Goal: Task Accomplishment & Management: Manage account settings

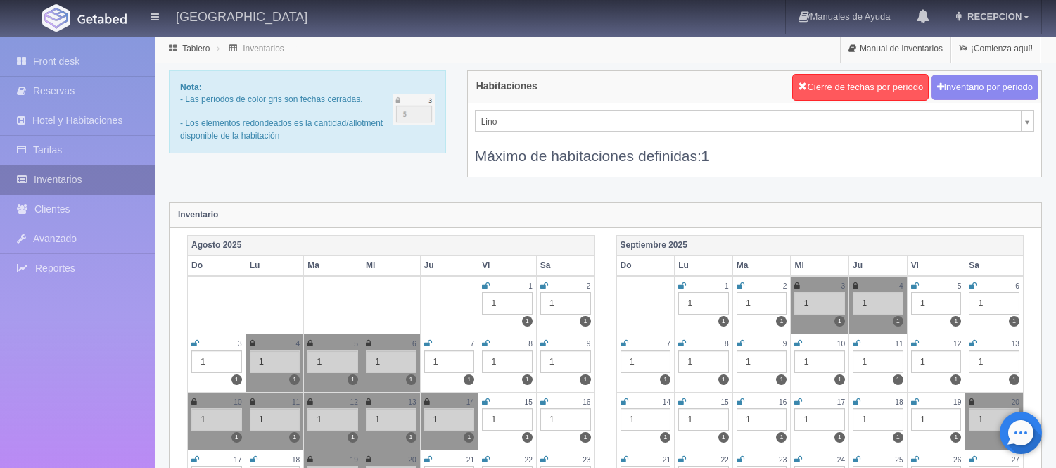
scroll to position [156, 0]
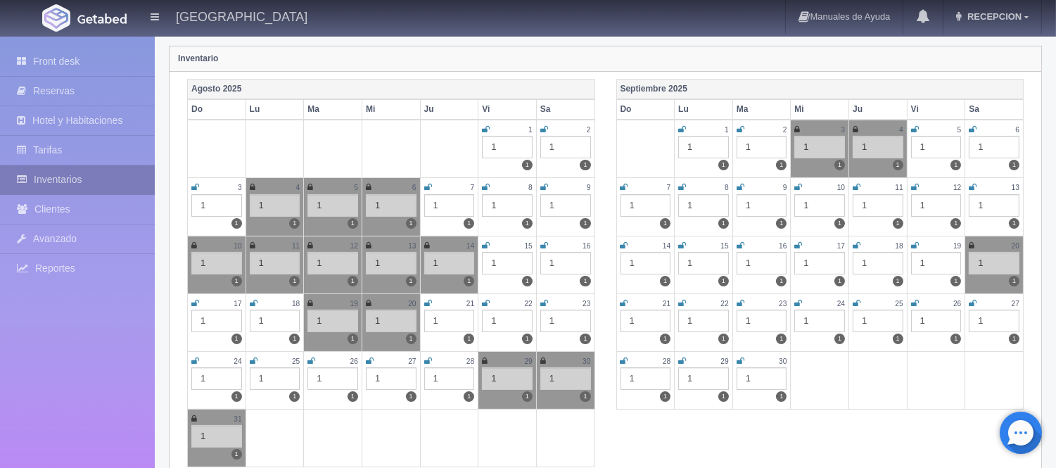
click at [35, 186] on link "Inventarios" at bounding box center [77, 179] width 155 height 29
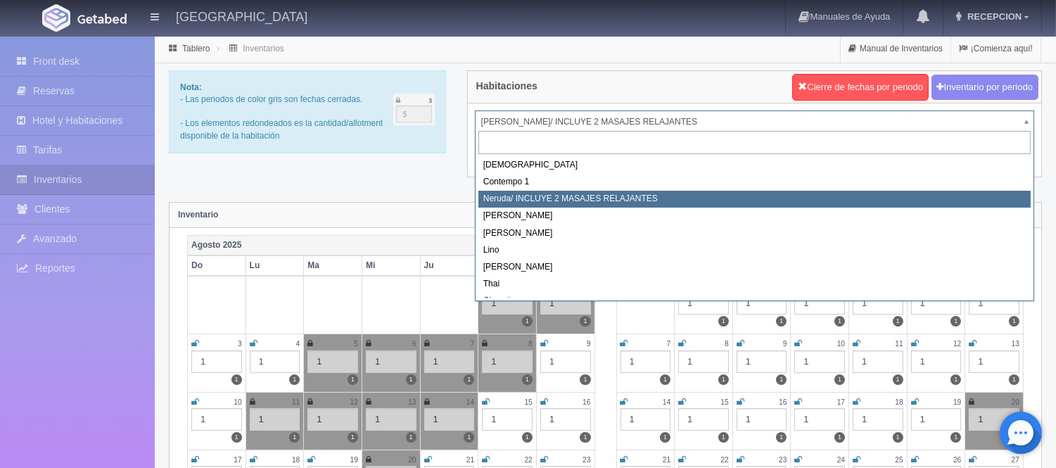
scroll to position [78, 0]
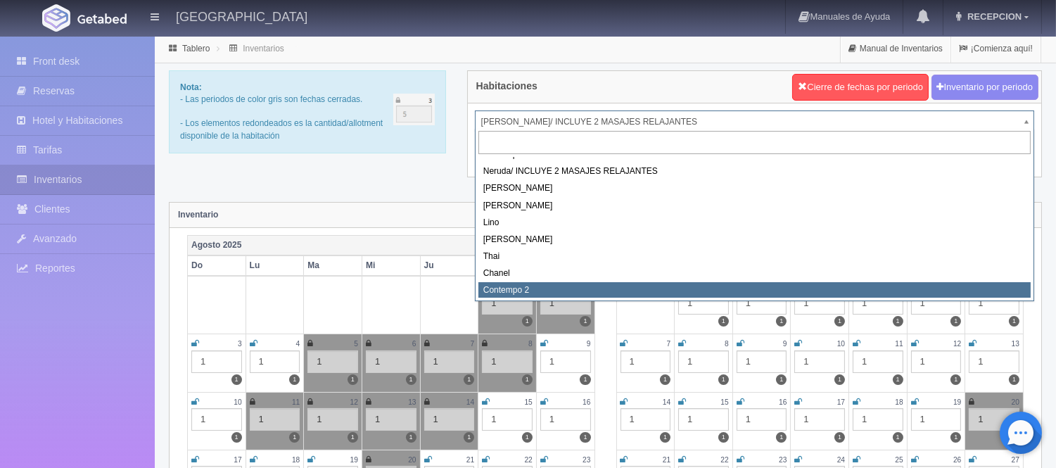
select select "2044"
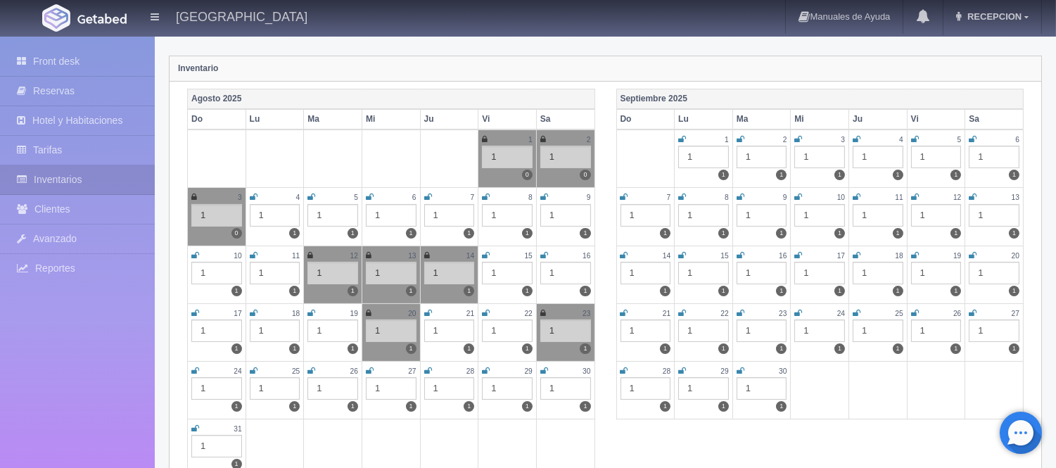
scroll to position [156, 0]
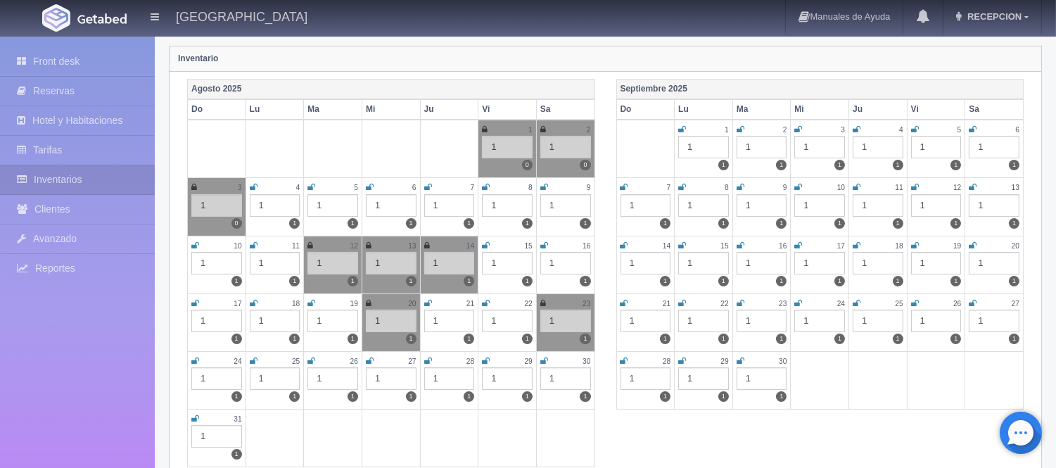
click at [252, 298] on link at bounding box center [254, 304] width 8 height 12
click at [311, 304] on icon at bounding box center [311, 303] width 8 height 8
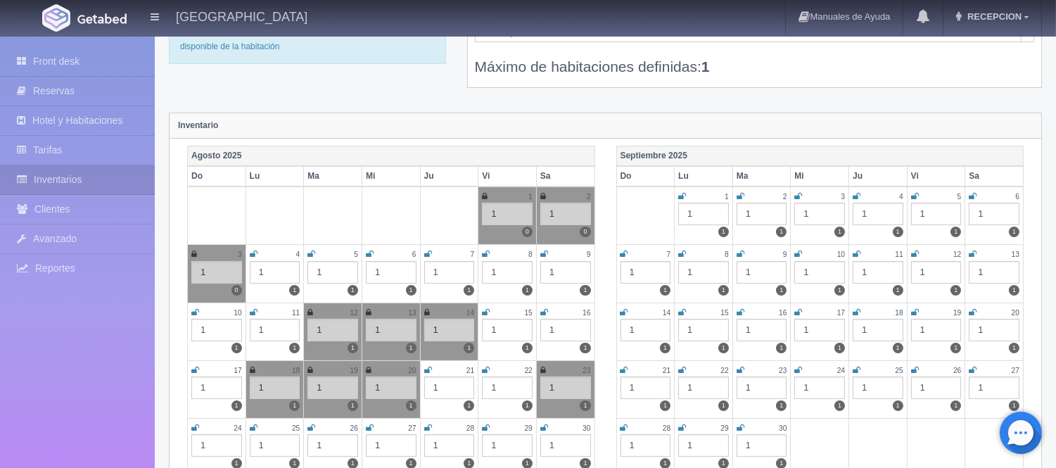
scroll to position [0, 0]
